Goal: Task Accomplishment & Management: Manage account settings

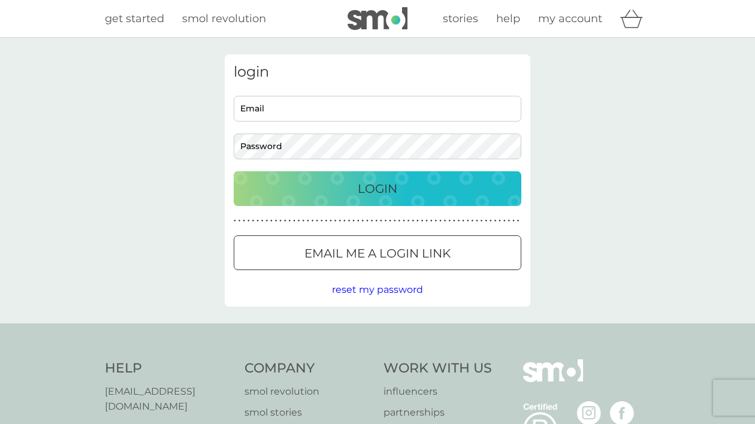
click at [418, 128] on div "Email Password" at bounding box center [377, 127] width 296 height 63
click at [405, 117] on input "Email" at bounding box center [377, 109] width 287 height 26
type input "[EMAIL_ADDRESS][DOMAIN_NAME]"
click at [384, 245] on p "Email me a login link" at bounding box center [377, 253] width 146 height 19
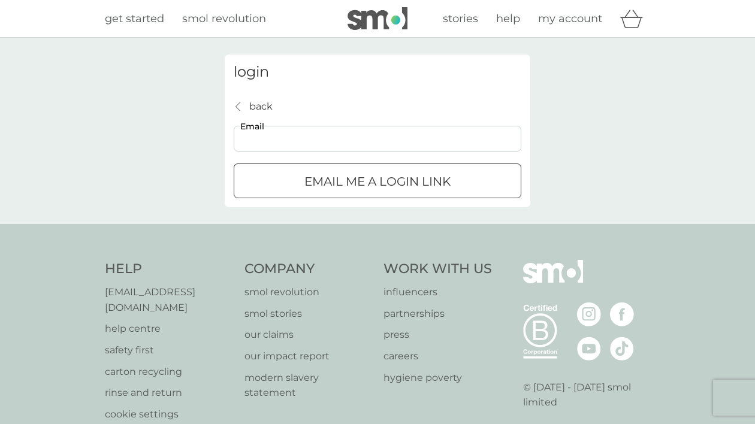
click at [332, 140] on input "Email" at bounding box center [377, 139] width 287 height 26
type input "[EMAIL_ADDRESS][DOMAIN_NAME]"
click at [353, 186] on p "Email me a login link" at bounding box center [377, 181] width 146 height 19
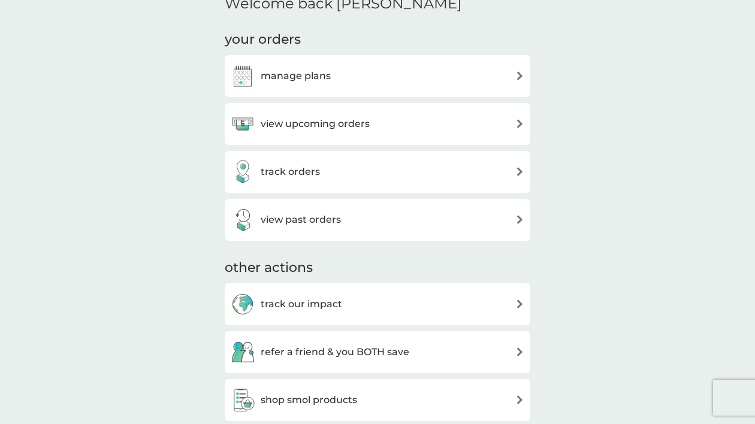
scroll to position [376, 0]
click at [494, 75] on div "manage plans" at bounding box center [377, 75] width 293 height 24
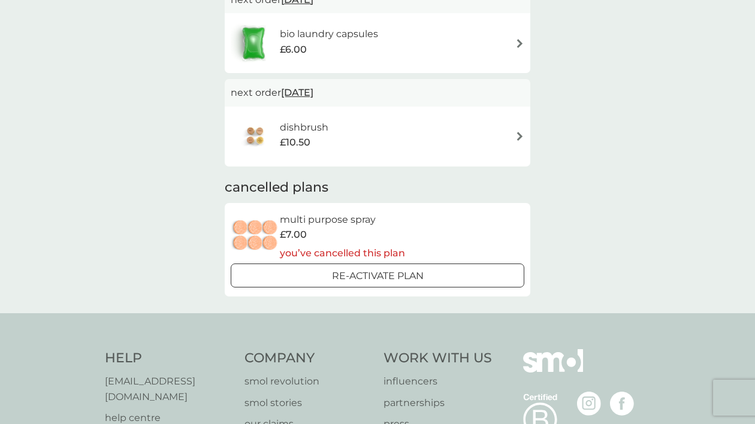
scroll to position [140, 0]
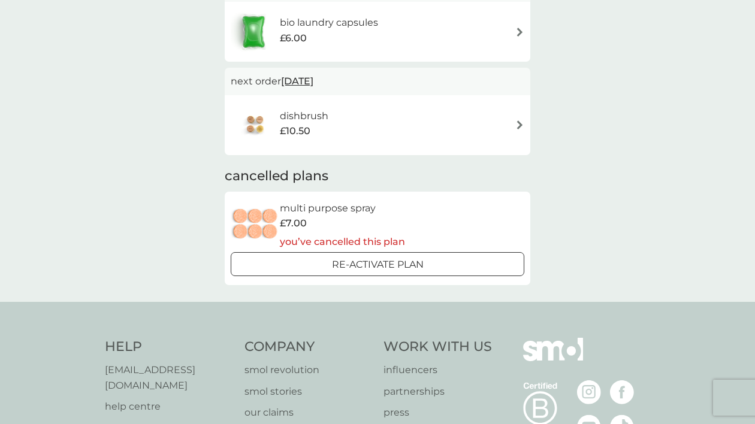
click at [450, 132] on div "dishbrush £10.50" at bounding box center [377, 125] width 293 height 42
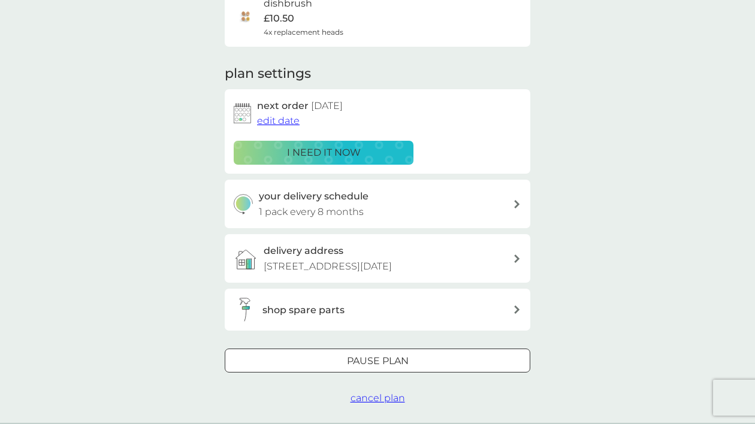
scroll to position [114, 0]
click at [380, 401] on span "cancel plan" at bounding box center [377, 397] width 55 height 11
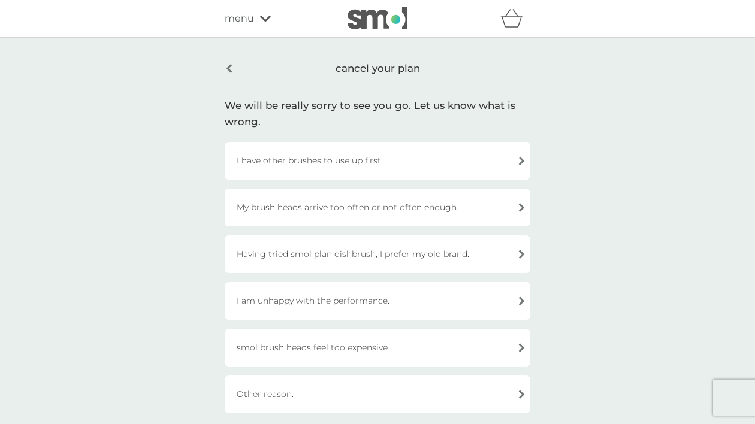
click at [470, 161] on div "I have other brushes to use up first." at bounding box center [377, 161] width 305 height 38
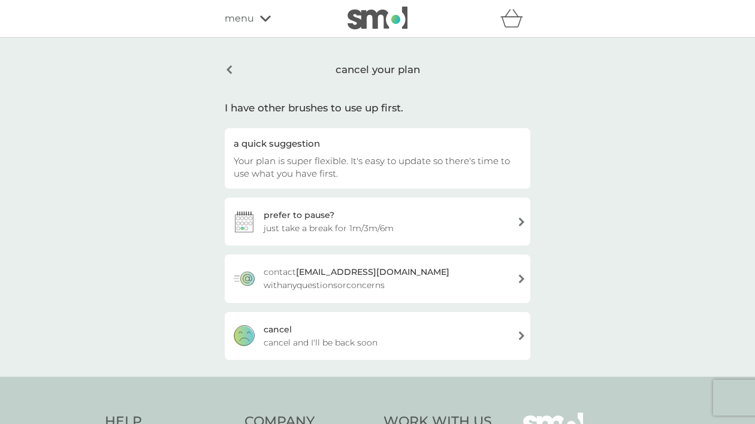
click at [413, 332] on div "cancel cancel and I'll be back soon" at bounding box center [377, 336] width 305 height 48
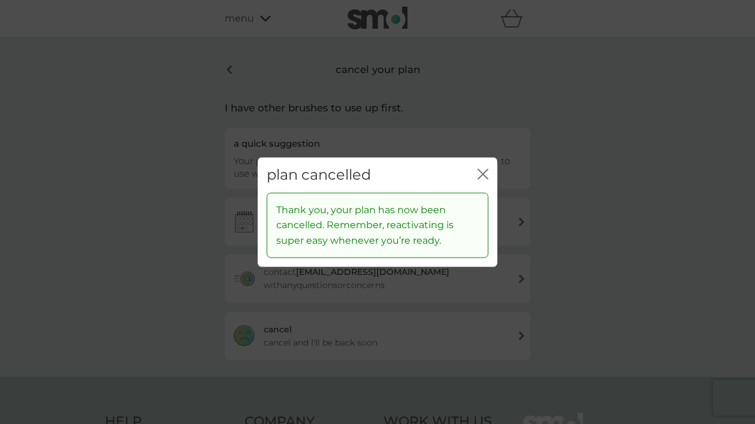
click at [485, 169] on icon "close" at bounding box center [482, 174] width 11 height 11
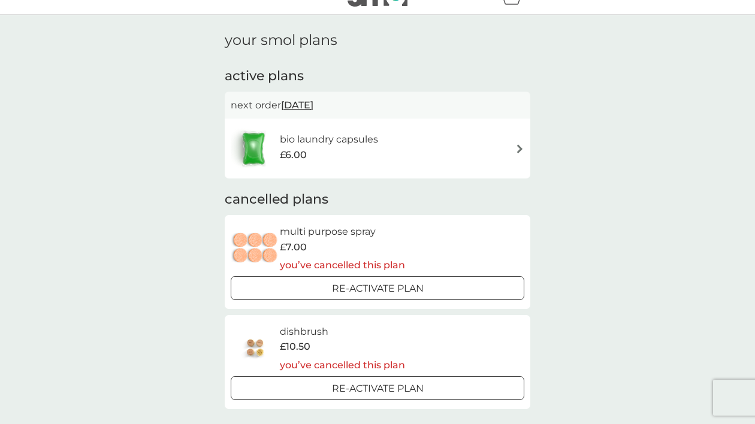
scroll to position [22, 0]
click at [515, 150] on img at bounding box center [519, 150] width 9 height 9
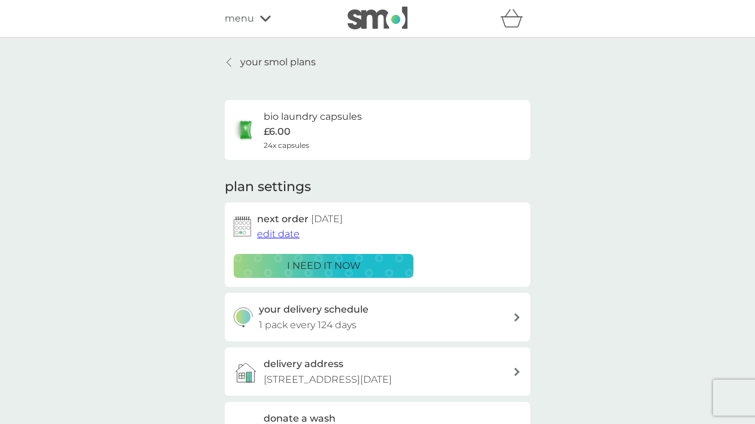
click at [295, 235] on span "edit date" at bounding box center [278, 233] width 43 height 11
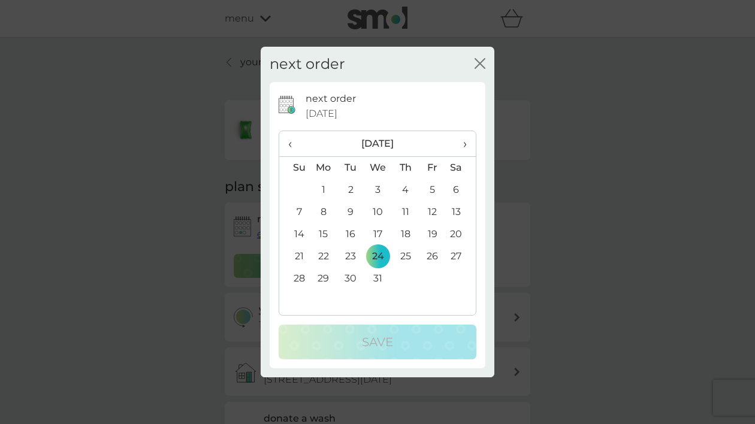
click at [465, 140] on span "›" at bounding box center [461, 143] width 12 height 25
click at [328, 228] on td "12" at bounding box center [324, 234] width 28 height 22
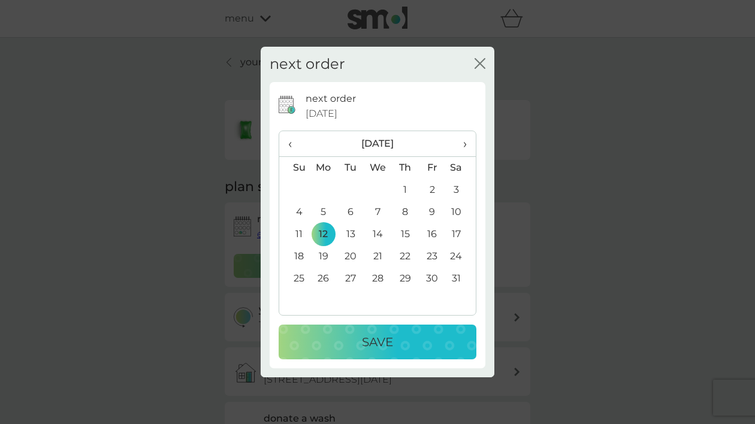
click at [394, 332] on button "Save" at bounding box center [378, 342] width 198 height 35
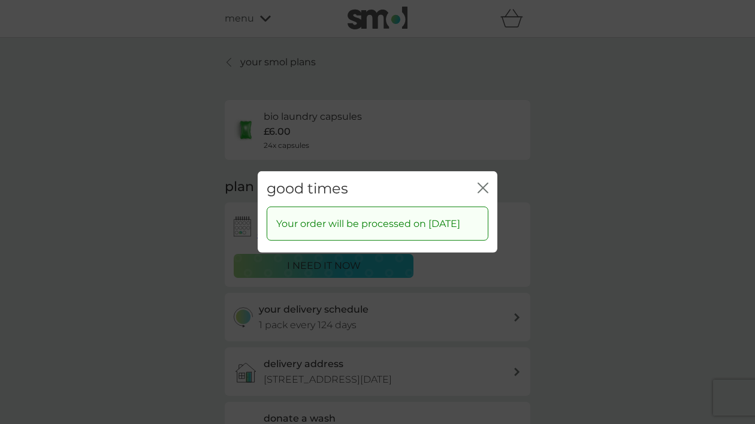
click at [480, 183] on icon "close" at bounding box center [480, 188] width 5 height 10
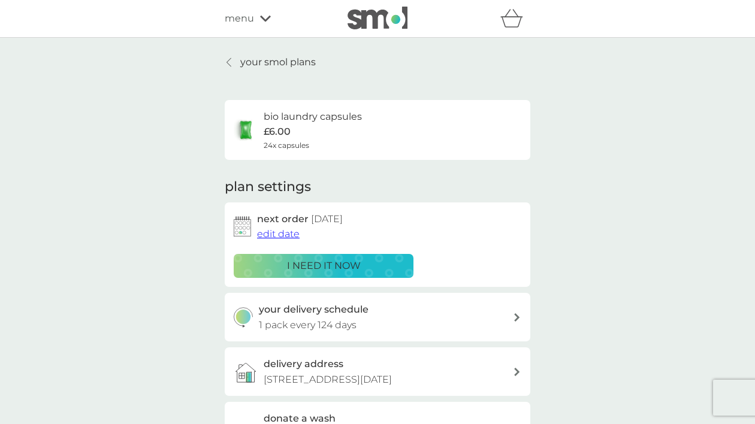
click at [261, 25] on div "menu" at bounding box center [276, 19] width 102 height 16
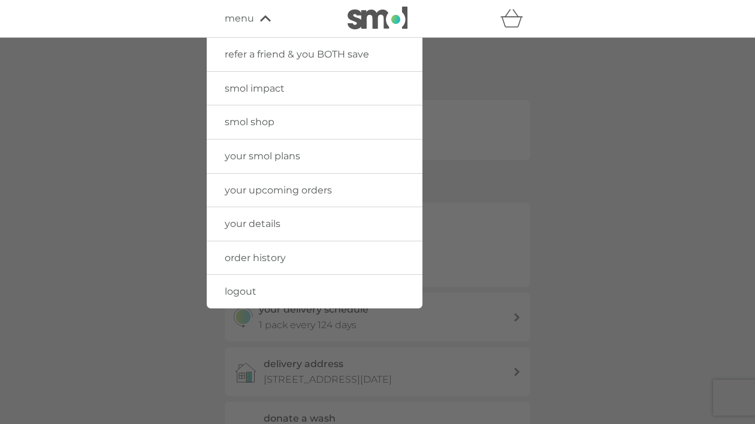
click at [249, 295] on span "logout" at bounding box center [241, 291] width 32 height 11
